Goal: Transaction & Acquisition: Purchase product/service

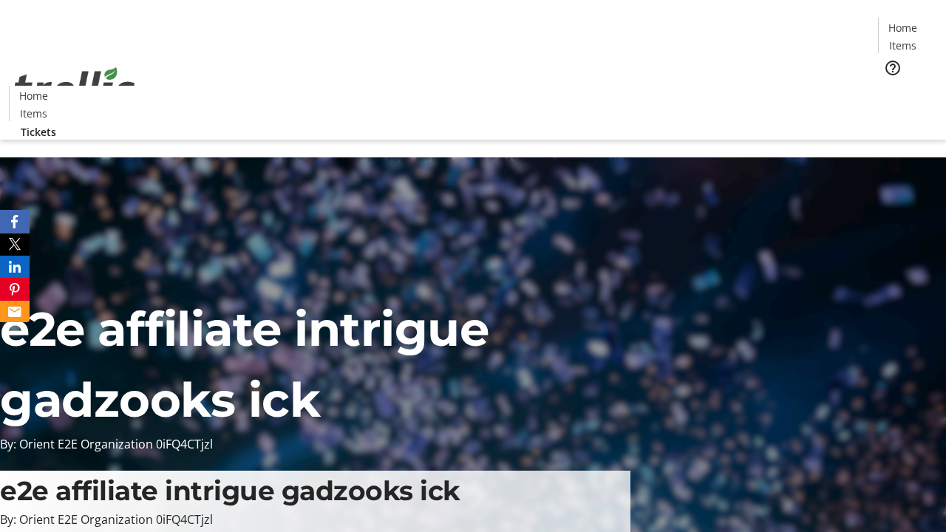
click at [890, 86] on span "Tickets" at bounding box center [907, 94] width 35 height 16
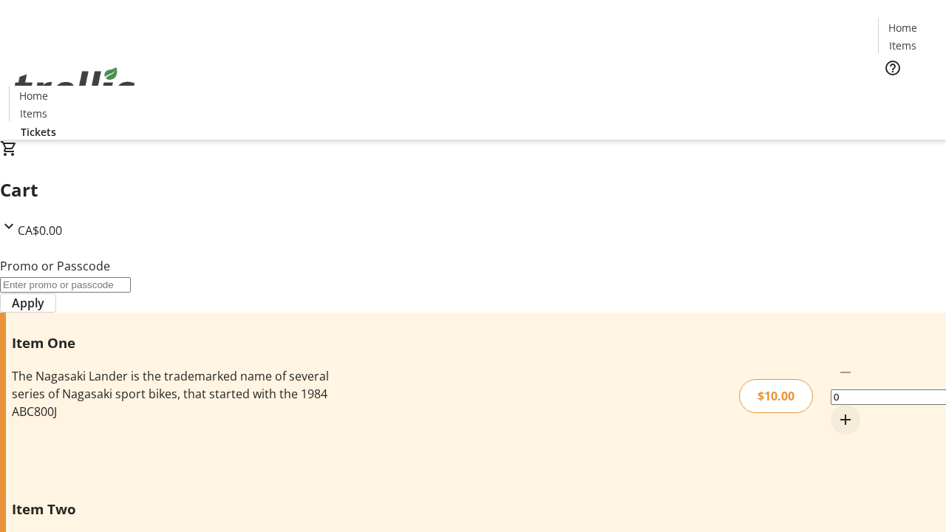
click at [837, 411] on mat-icon "Increment by one" at bounding box center [846, 420] width 18 height 18
type input "1"
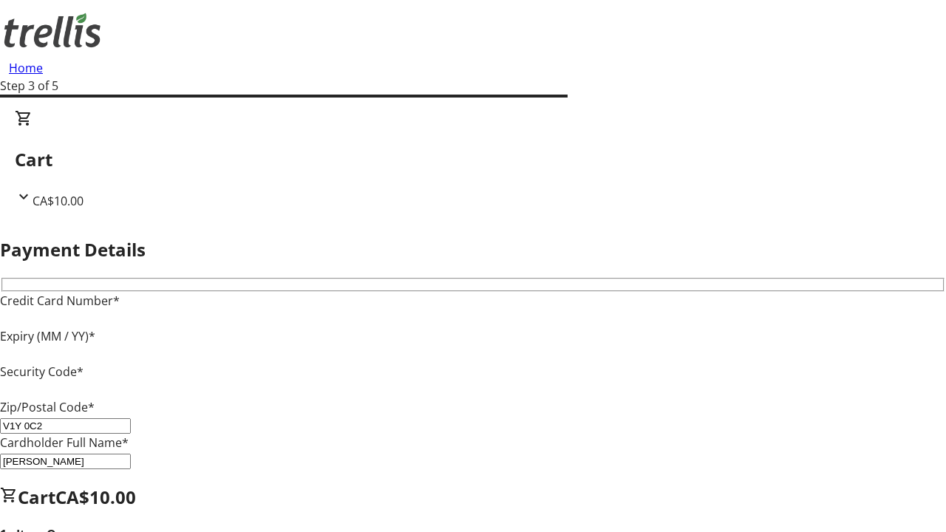
type input "V1Y 0C2"
